Goal: Check status

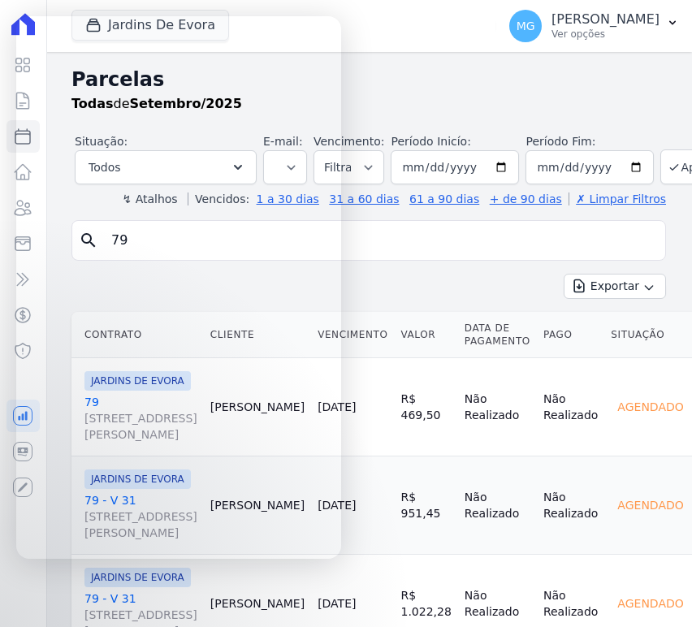
select select
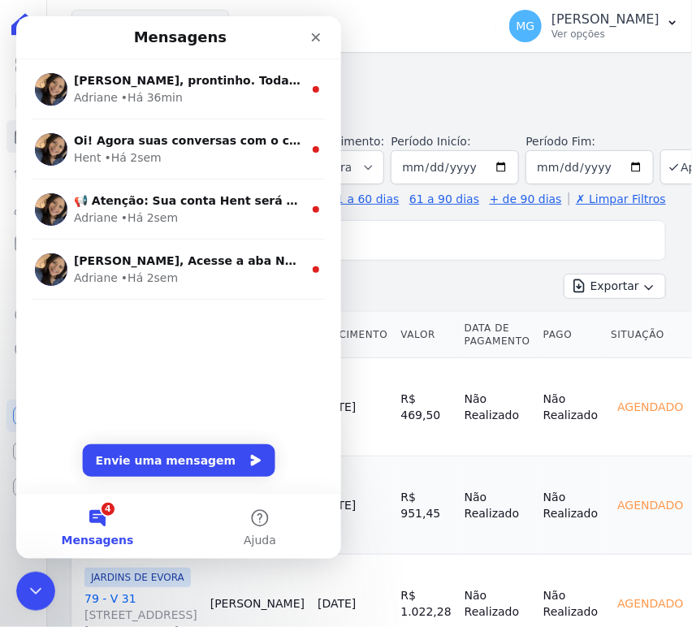
scroll to position [420, 0]
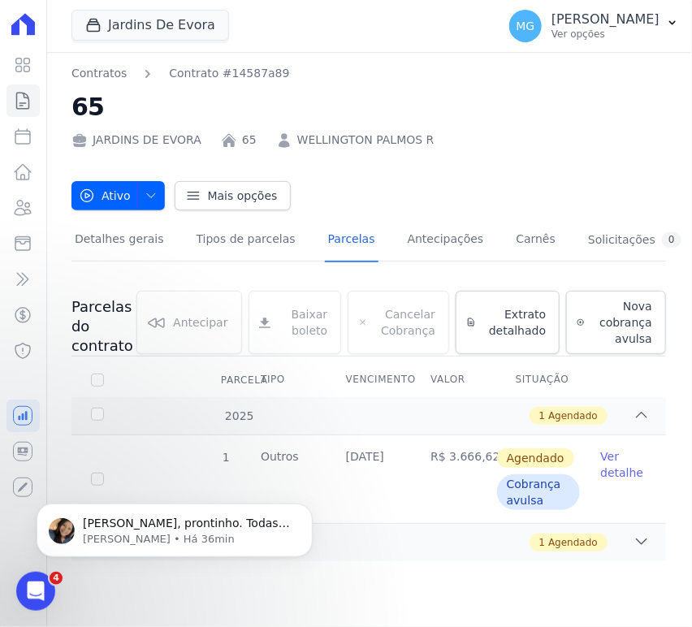
scroll to position [1147, 0]
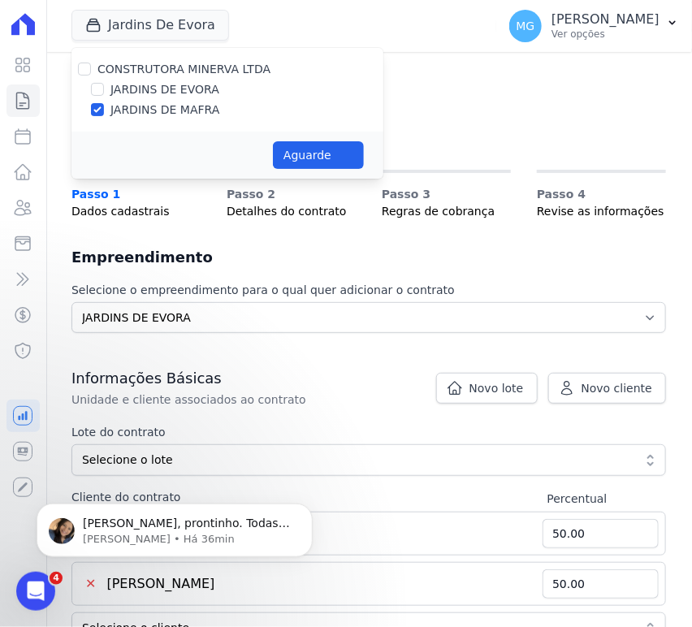
scroll to position [1120, 0]
